Goal: Information Seeking & Learning: Learn about a topic

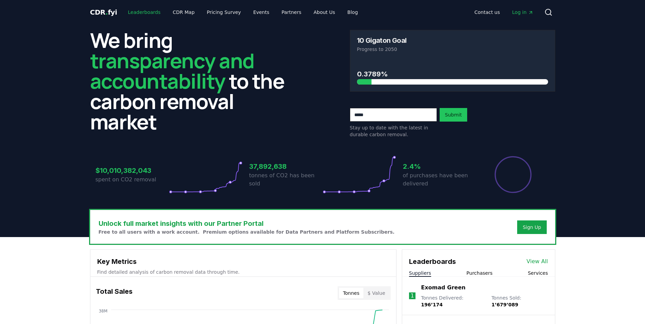
click at [133, 13] on link "Leaderboards" at bounding box center [143, 12] width 43 height 12
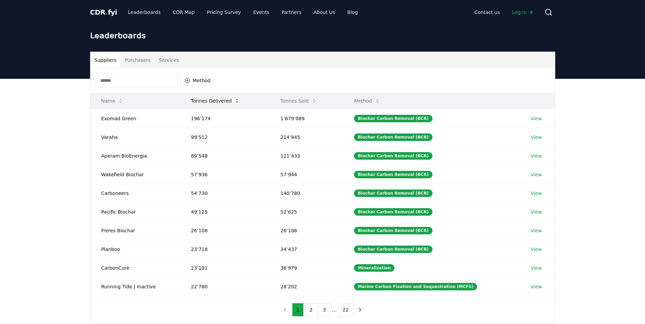
click at [234, 101] on icon at bounding box center [236, 100] width 5 height 5
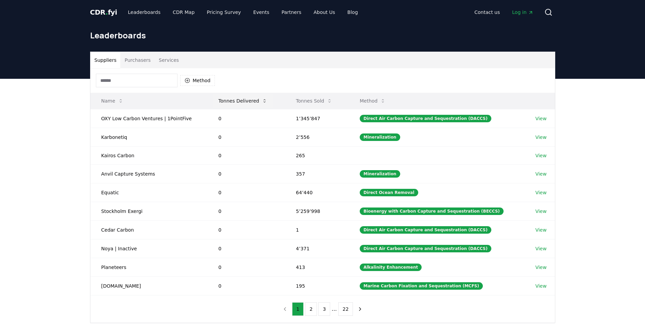
click at [262, 100] on icon at bounding box center [264, 100] width 5 height 5
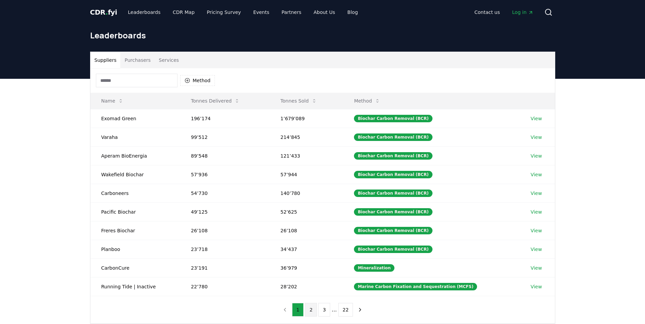
click at [314, 315] on button "2" at bounding box center [311, 310] width 12 height 14
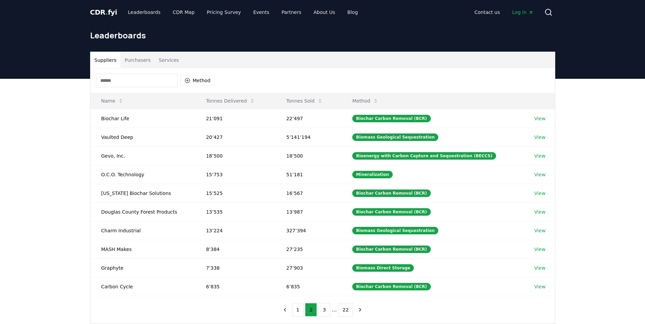
click at [332, 313] on li "..." at bounding box center [333, 310] width 5 height 8
click at [329, 314] on button "3" at bounding box center [324, 310] width 12 height 14
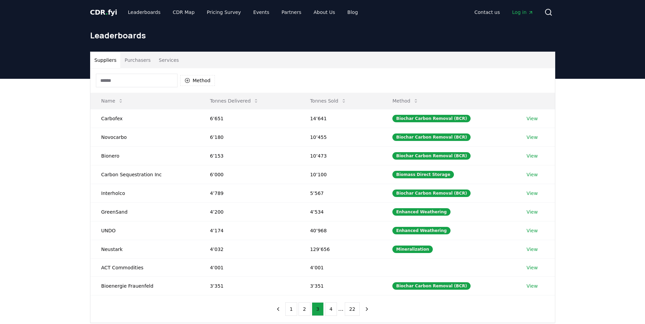
click at [329, 314] on button "4" at bounding box center [331, 309] width 12 height 14
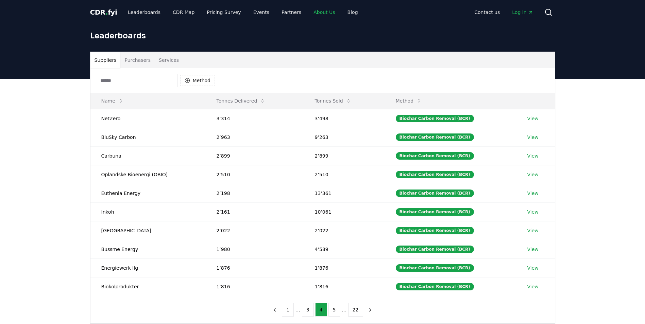
click at [312, 17] on link "About Us" at bounding box center [324, 12] width 32 height 12
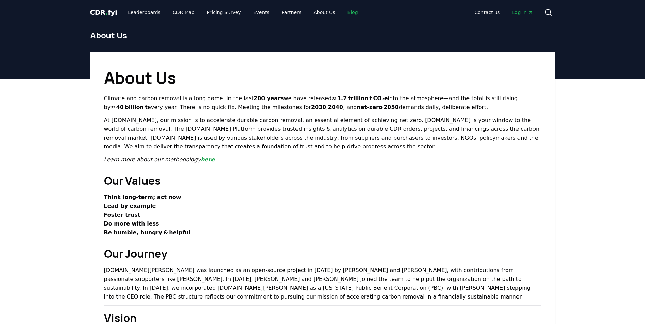
click at [342, 13] on link "Blog" at bounding box center [352, 12] width 21 height 12
click at [342, 15] on link "Blog" at bounding box center [352, 12] width 21 height 12
click at [342, 11] on link "Blog" at bounding box center [352, 12] width 21 height 12
click at [132, 16] on link "Leaderboards" at bounding box center [143, 12] width 43 height 12
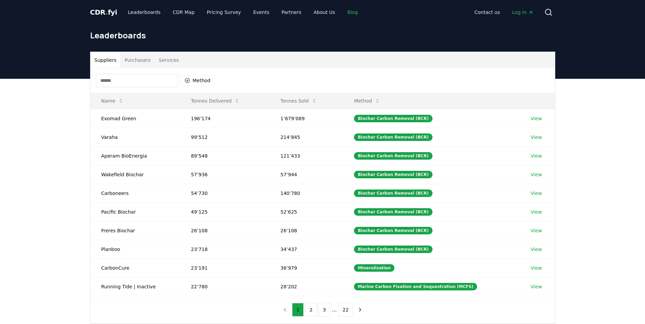
click at [342, 15] on link "Blog" at bounding box center [352, 12] width 21 height 12
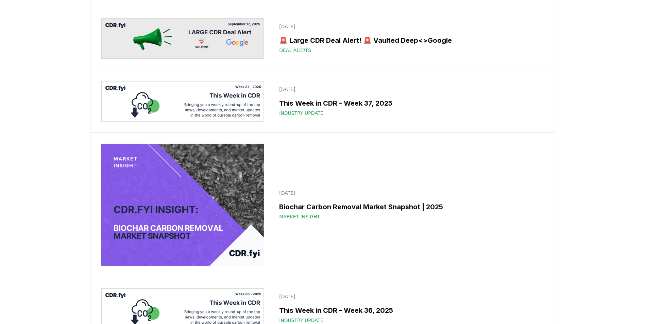
scroll to position [136, 0]
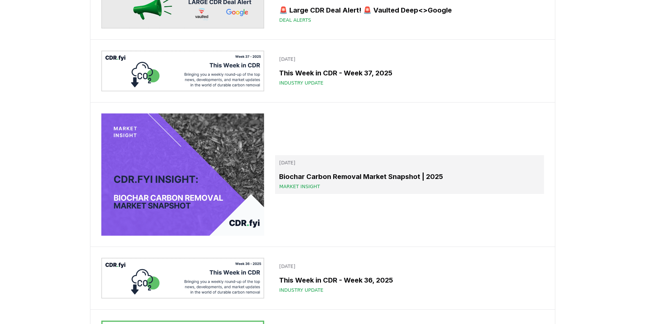
click at [361, 178] on h3 "Biochar Carbon Removal Market Snapshot | 2025" at bounding box center [409, 177] width 260 height 10
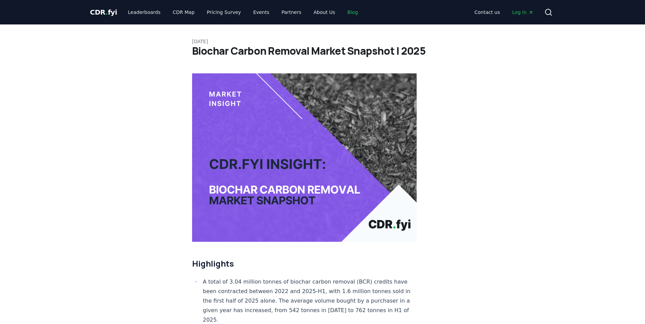
click at [344, 13] on link "Blog" at bounding box center [352, 12] width 21 height 12
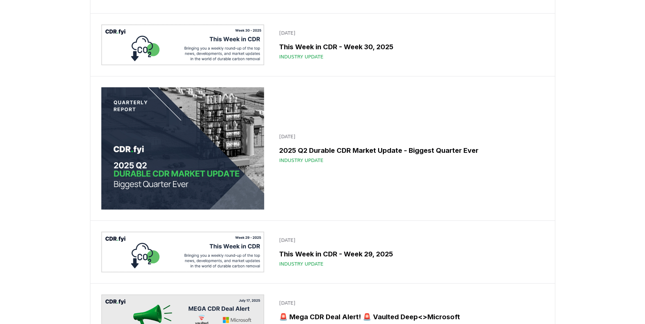
scroll to position [1019, 0]
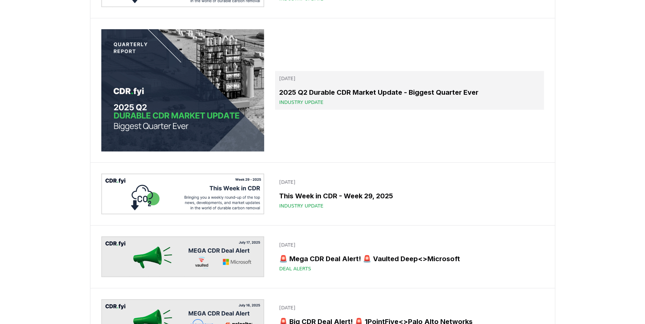
click at [332, 98] on h3 "2025 Q2 Durable CDR Market Update - Biggest Quarter Ever" at bounding box center [409, 92] width 260 height 10
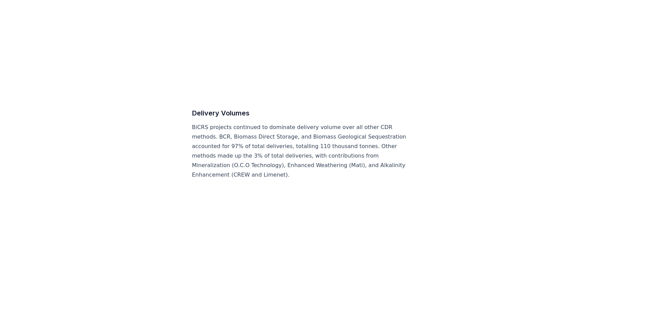
scroll to position [3398, 0]
